Goal: Check status

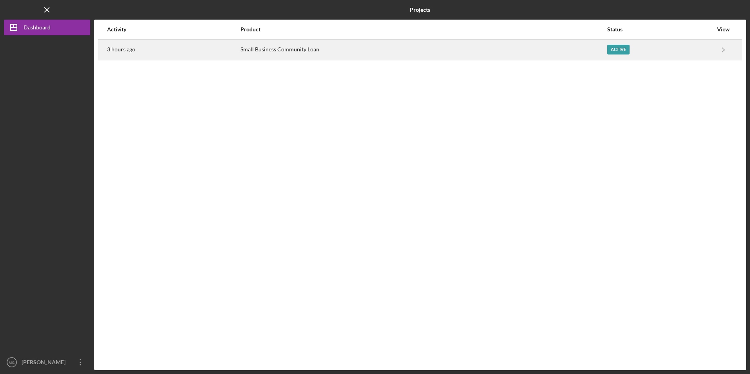
click at [171, 56] on div "3 hours ago" at bounding box center [173, 50] width 133 height 20
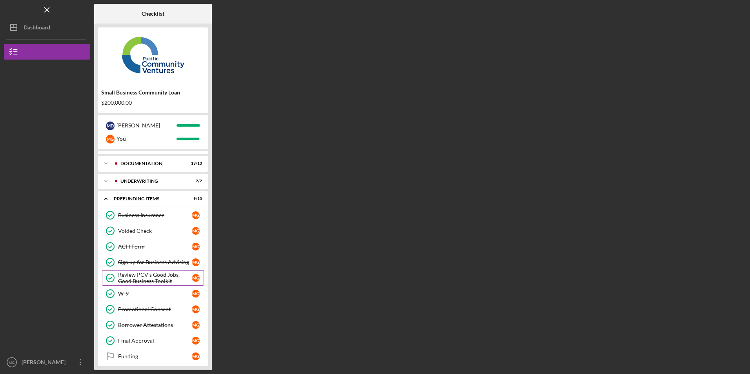
scroll to position [19, 0]
